Goal: Contribute content: Add original content to the website for others to see

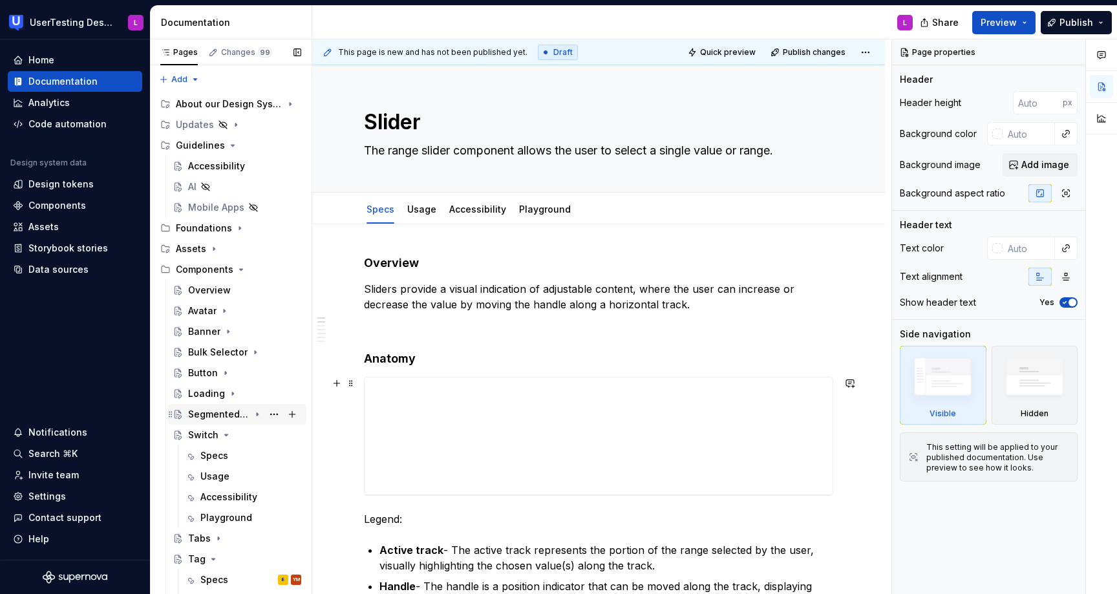
scroll to position [108, 0]
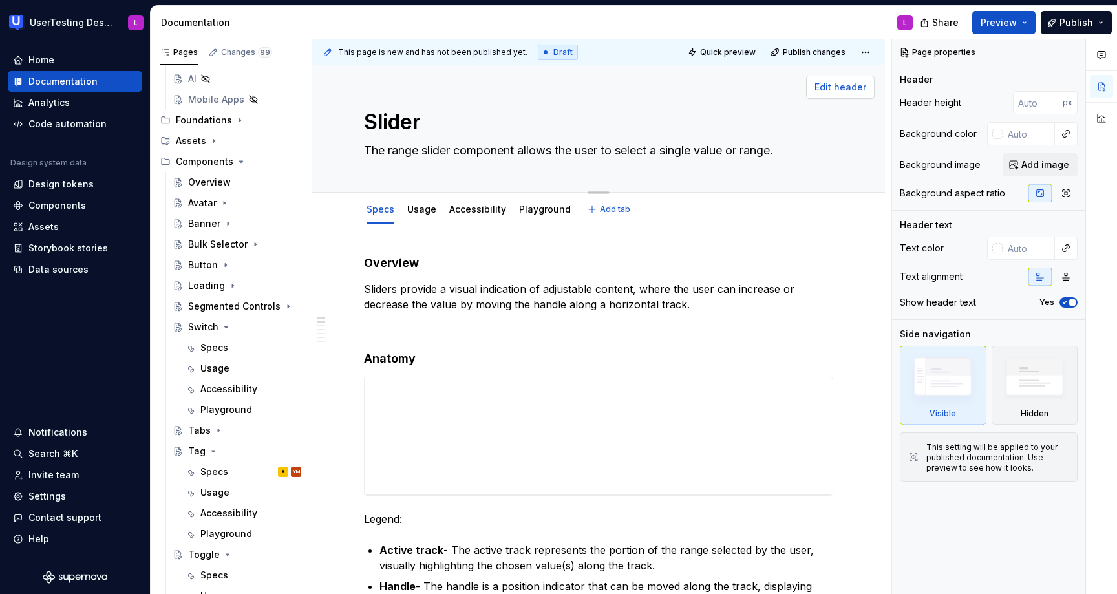
click at [852, 81] on span "Edit header" at bounding box center [840, 87] width 52 height 13
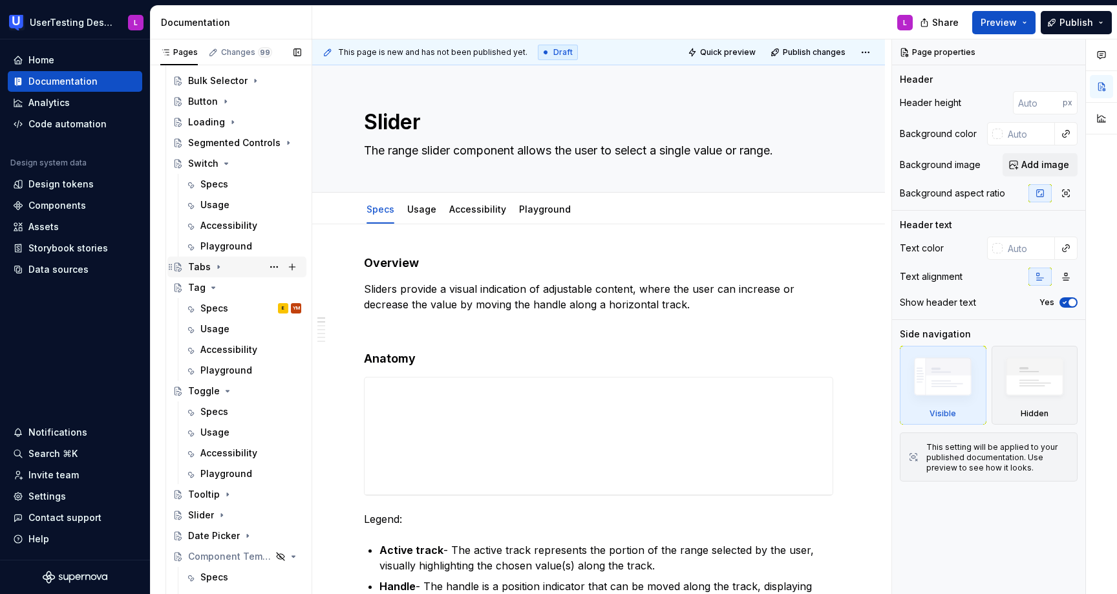
scroll to position [272, 0]
click at [213, 311] on div "Specs" at bounding box center [214, 307] width 28 height 13
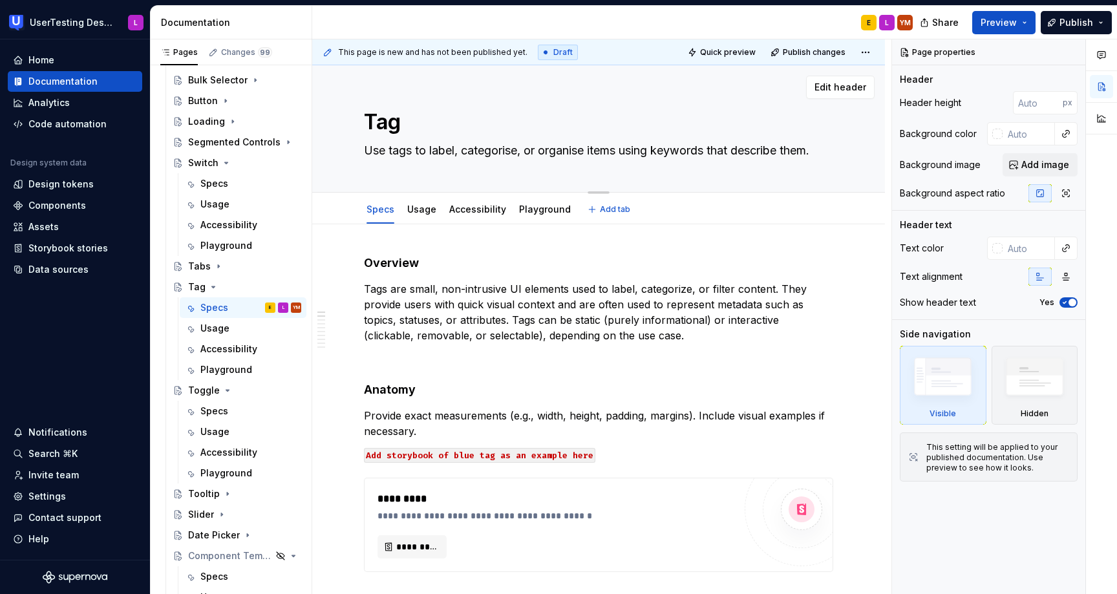
click at [824, 93] on div "Tag Use tags to label, categorise, or organise items using keywords that descri…" at bounding box center [598, 128] width 573 height 127
click at [1073, 197] on button "button" at bounding box center [1065, 193] width 23 height 18
type textarea "*"
click at [1008, 15] on button "Preview" at bounding box center [1003, 22] width 63 height 23
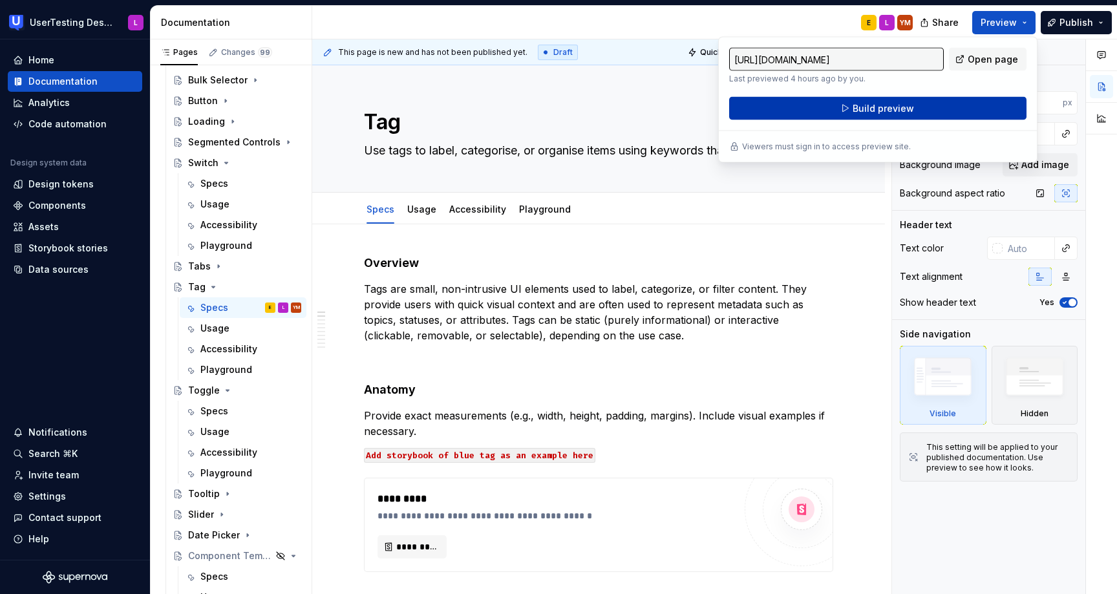
click at [926, 105] on button "Build preview" at bounding box center [877, 108] width 297 height 23
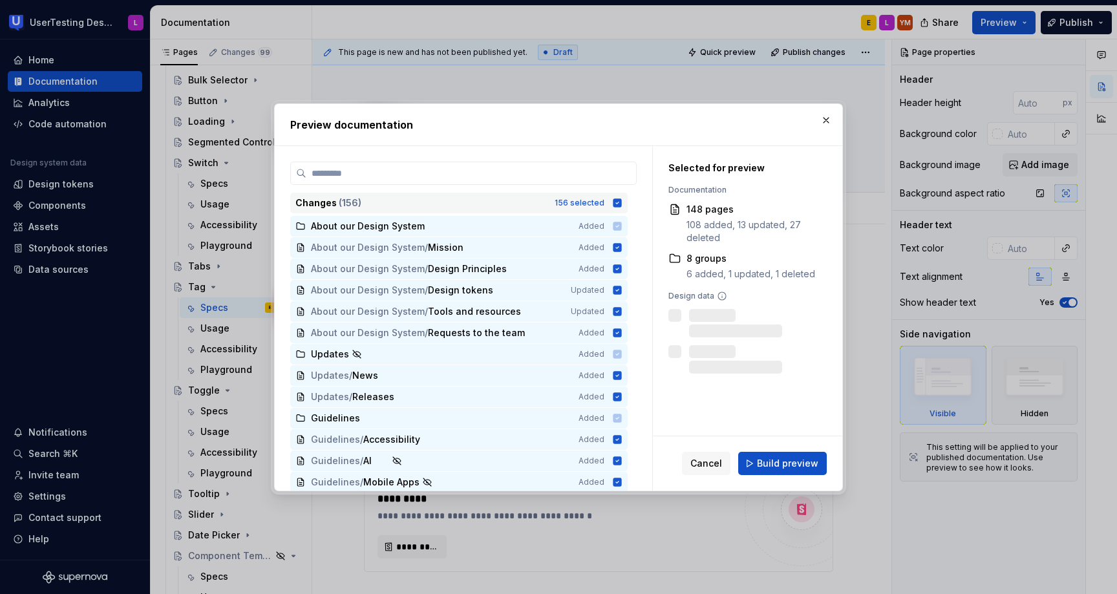
click at [622, 200] on icon at bounding box center [617, 202] width 8 height 8
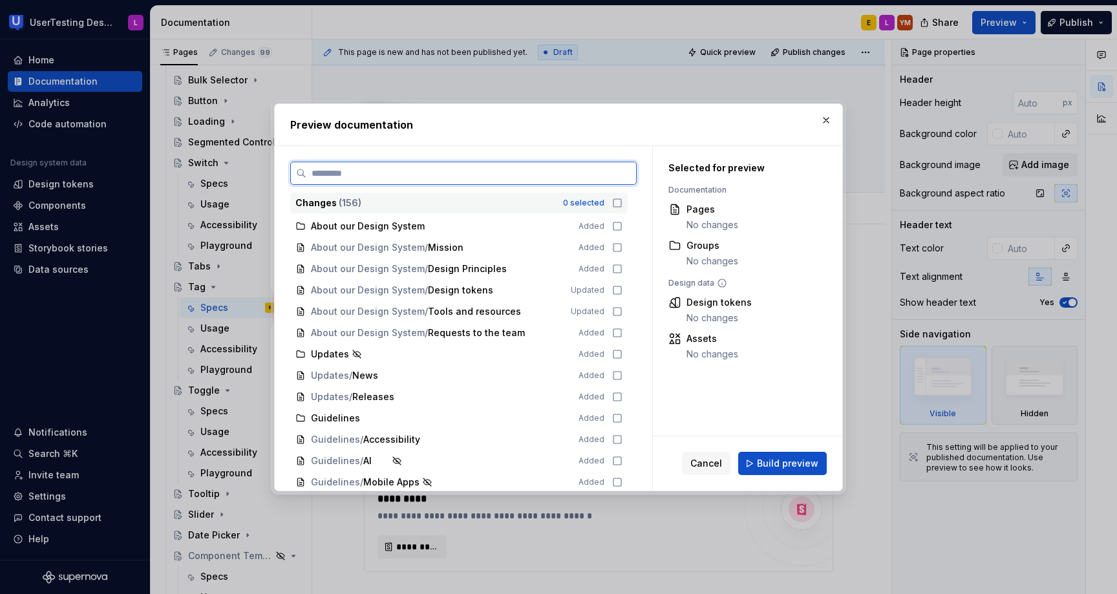
click at [565, 167] on input "search" at bounding box center [471, 173] width 330 height 13
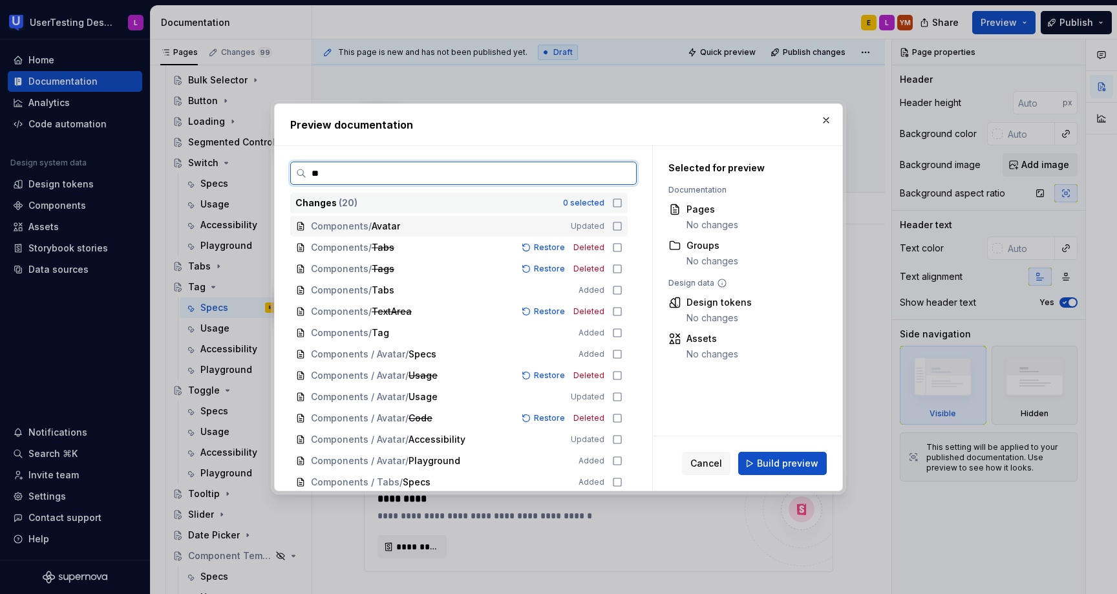
type input "***"
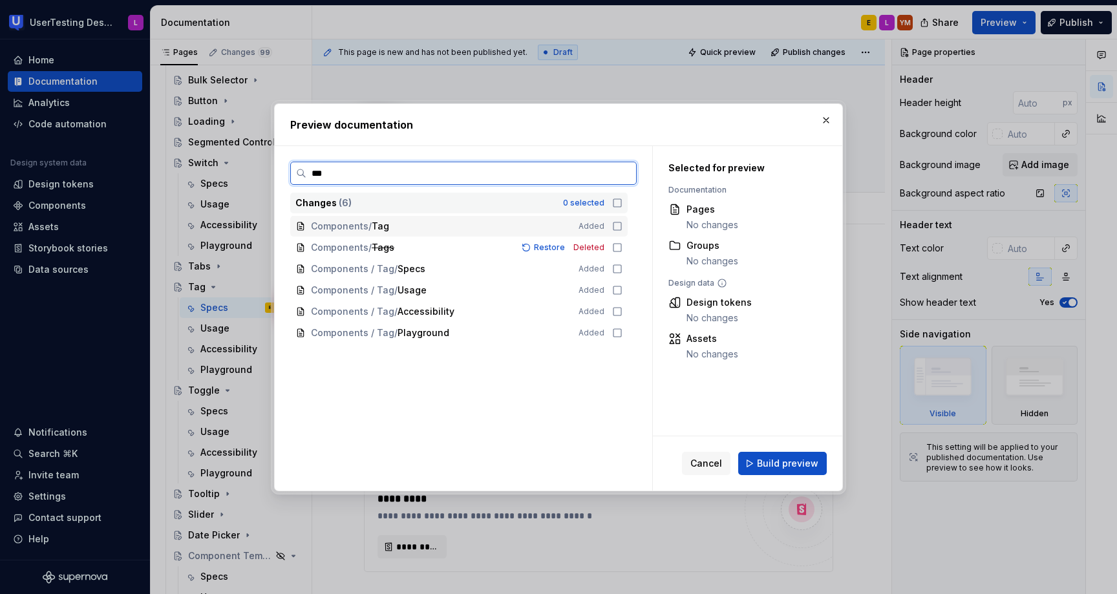
click at [621, 226] on icon at bounding box center [617, 226] width 10 height 10
click at [621, 250] on icon at bounding box center [617, 247] width 10 height 10
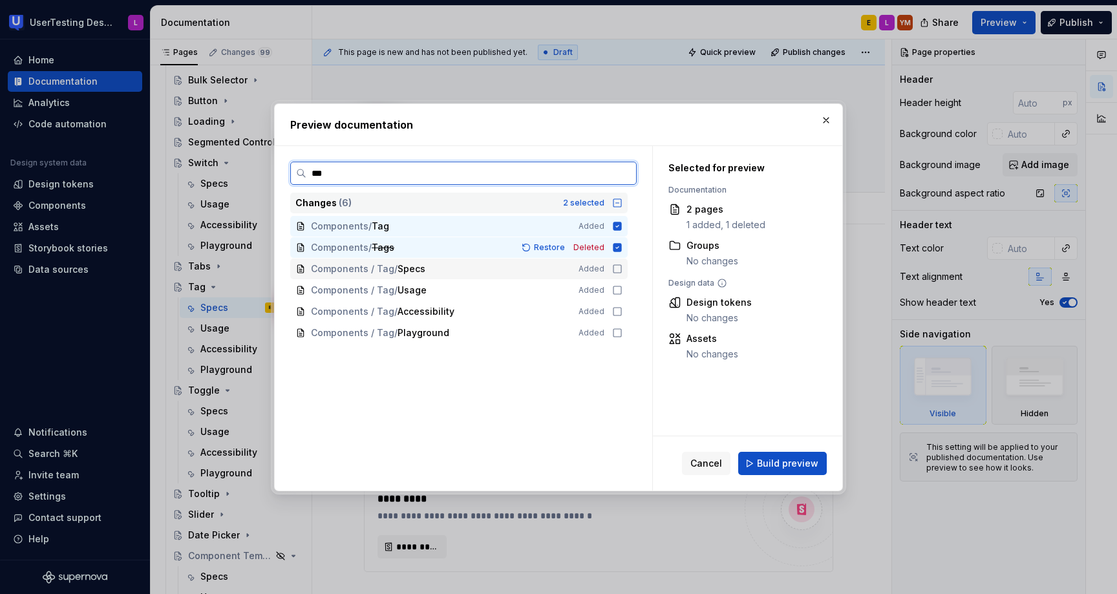
click at [621, 269] on icon at bounding box center [617, 269] width 10 height 10
click at [622, 293] on icon at bounding box center [617, 290] width 10 height 10
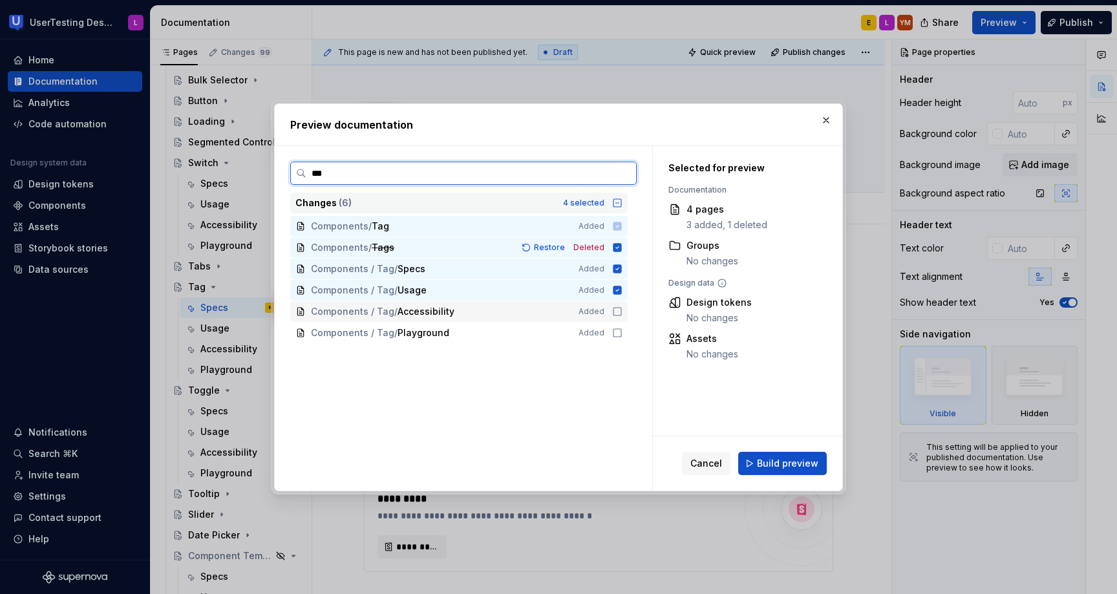
click at [624, 304] on div "Components / Tag / Accessibility Added" at bounding box center [458, 311] width 337 height 21
click at [622, 332] on icon at bounding box center [617, 333] width 10 height 10
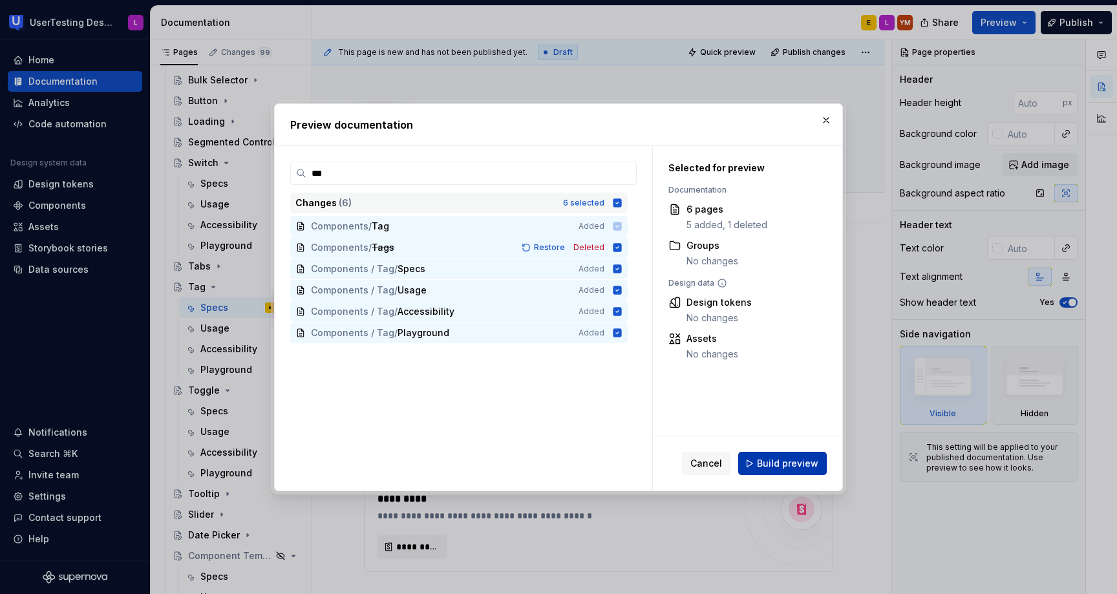
click at [781, 469] on span "Build preview" at bounding box center [787, 463] width 61 height 13
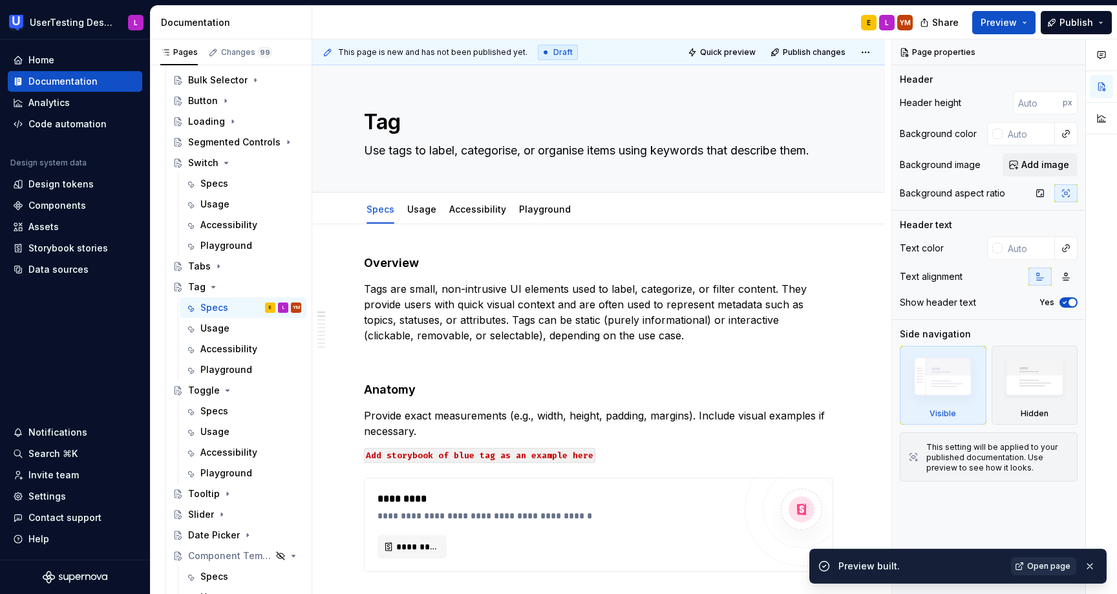
click at [1045, 566] on span "Open page" at bounding box center [1048, 566] width 43 height 10
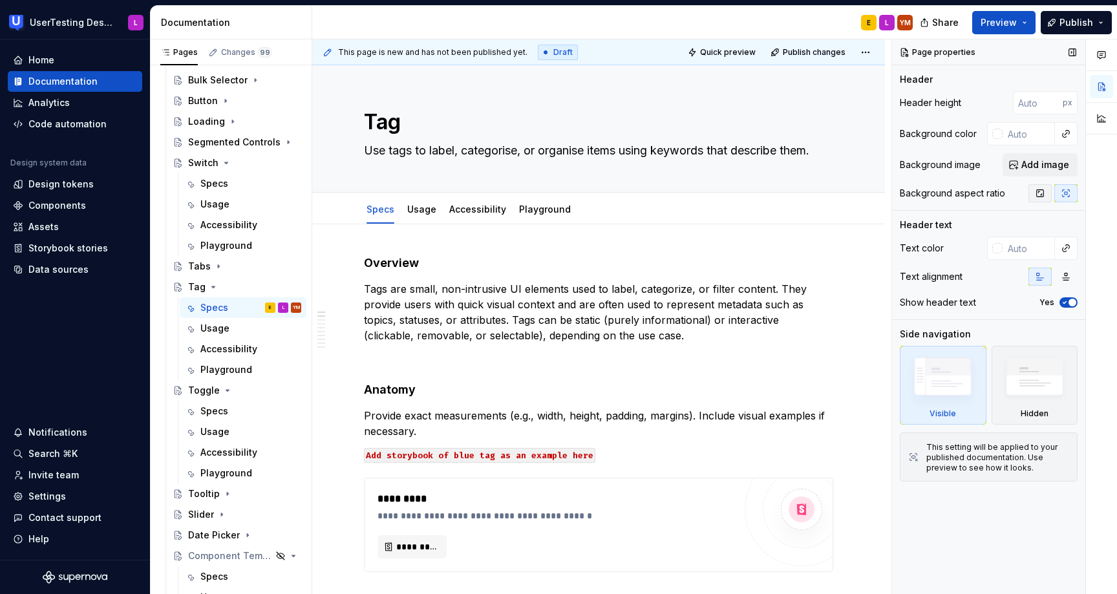
click at [1037, 198] on icon "button" at bounding box center [1040, 193] width 10 height 10
click at [962, 88] on div "Header Header height px Background color Background image Add image Background …" at bounding box center [989, 141] width 178 height 137
type textarea "*"
